Goal: Find specific page/section: Find specific page/section

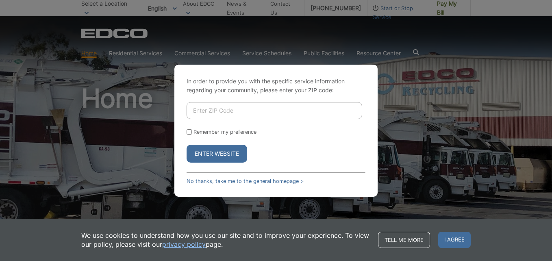
click at [227, 104] on input "Enter ZIP Code" at bounding box center [275, 110] width 176 height 17
type input "91950"
click at [188, 133] on input "Remember my preference" at bounding box center [189, 131] width 5 height 5
checkbox input "true"
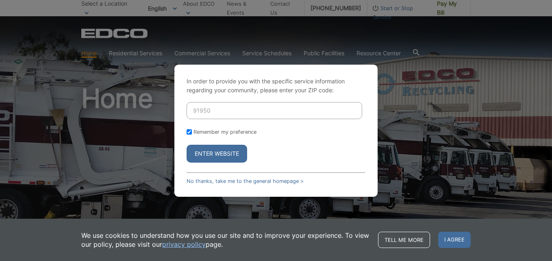
click at [212, 152] on button "Enter Website" at bounding box center [217, 154] width 61 height 18
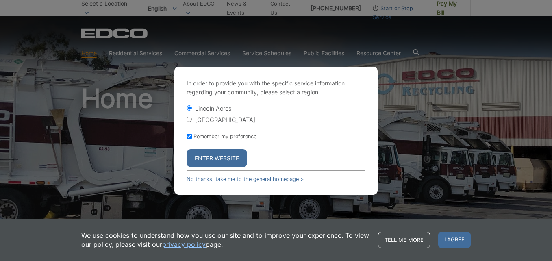
click at [190, 118] on input "[GEOGRAPHIC_DATA]" at bounding box center [189, 119] width 5 height 5
radio input "true"
drag, startPoint x: 215, startPoint y: 158, endPoint x: 284, endPoint y: 180, distance: 71.9
click at [217, 158] on button "Enter Website" at bounding box center [217, 158] width 61 height 18
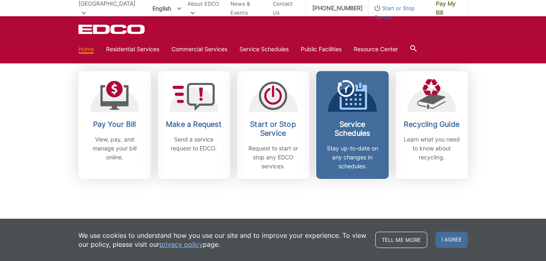
scroll to position [244, 0]
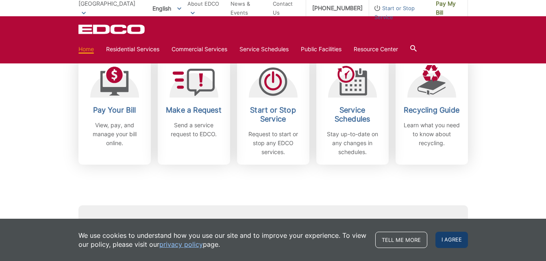
click at [447, 241] on span "I agree" at bounding box center [451, 240] width 33 height 16
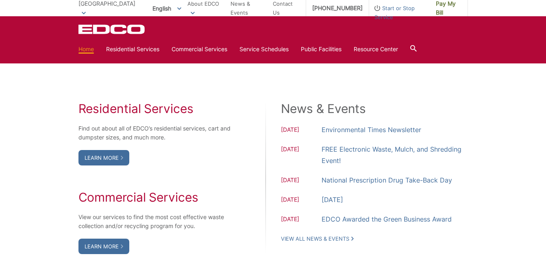
scroll to position [650, 0]
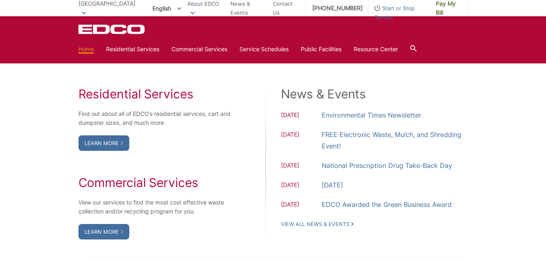
drag, startPoint x: 115, startPoint y: 145, endPoint x: 136, endPoint y: 151, distance: 22.5
click at [115, 145] on link "Learn More" at bounding box center [103, 142] width 51 height 15
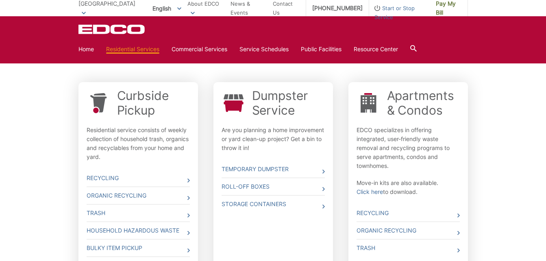
scroll to position [285, 0]
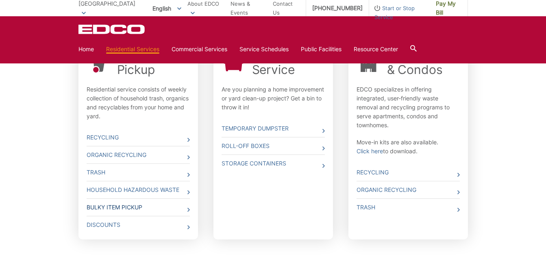
click at [133, 208] on link "Bulky Item Pickup" at bounding box center [138, 207] width 103 height 17
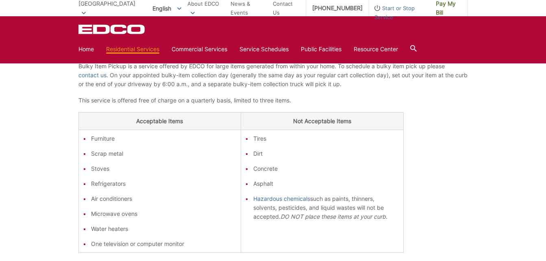
scroll to position [163, 0]
